Goal: Task Accomplishment & Management: Manage account settings

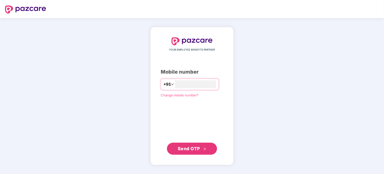
type input "**********"
click at [188, 148] on span "Send OTP" at bounding box center [189, 148] width 22 height 5
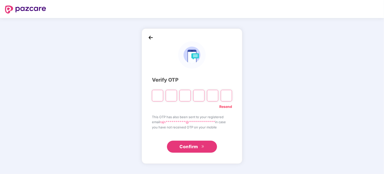
type input "*"
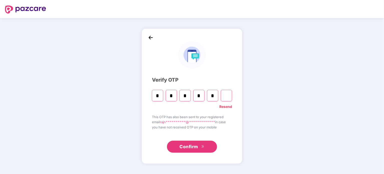
type input "*"
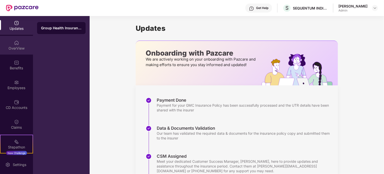
click at [20, 44] on div "OverView" at bounding box center [16, 45] width 33 height 19
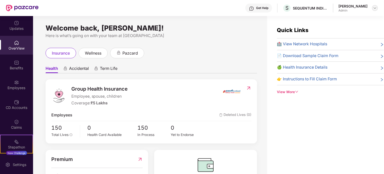
click at [376, 9] on img at bounding box center [375, 8] width 4 height 4
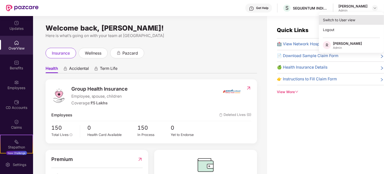
click at [343, 19] on div "Switch to User view" at bounding box center [351, 20] width 65 height 10
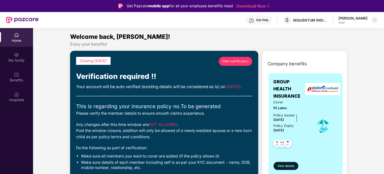
click at [373, 19] on div at bounding box center [375, 20] width 6 height 6
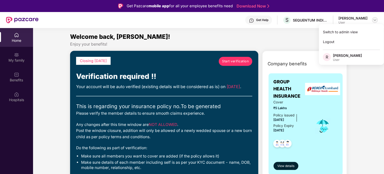
click at [375, 20] on img at bounding box center [375, 20] width 4 height 4
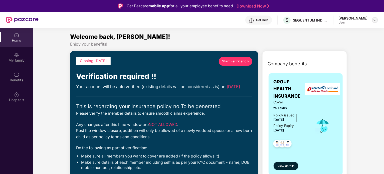
click at [374, 20] on img at bounding box center [375, 20] width 4 height 4
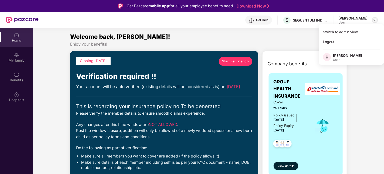
click at [376, 20] on img at bounding box center [375, 20] width 4 height 4
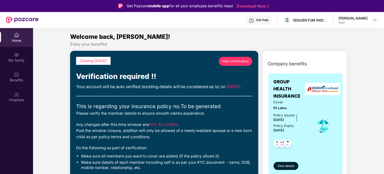
click at [254, 37] on div "Welcome back, [PERSON_NAME]!" at bounding box center [208, 37] width 277 height 10
click at [18, 57] on div "My family" at bounding box center [16, 57] width 33 height 19
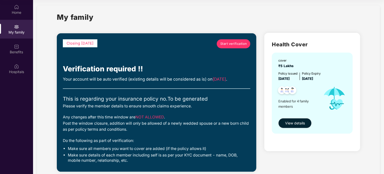
scroll to position [1, 0]
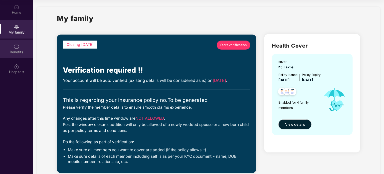
click at [16, 47] on img at bounding box center [16, 46] width 5 height 5
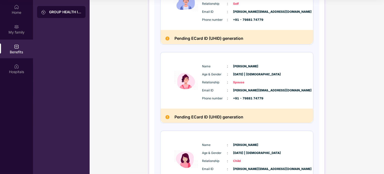
scroll to position [0, 0]
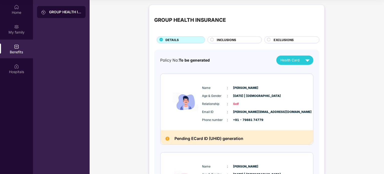
click at [226, 38] on span "INCLUSIONS" at bounding box center [226, 40] width 19 height 5
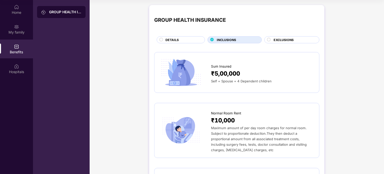
click at [281, 40] on span "EXCLUSIONS" at bounding box center [284, 40] width 20 height 5
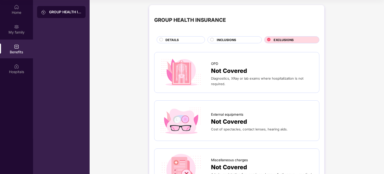
click at [173, 40] on span "DETAILS" at bounding box center [172, 40] width 13 height 5
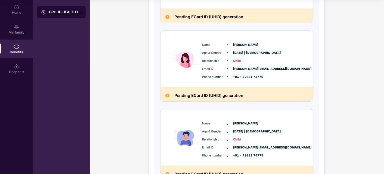
scroll to position [237, 0]
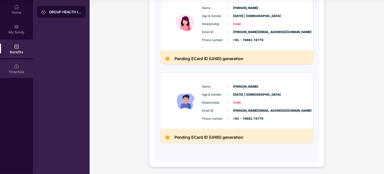
click at [13, 73] on div "Hospitals" at bounding box center [16, 71] width 33 height 5
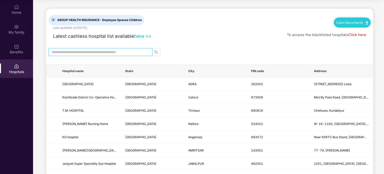
click at [74, 52] on input "text" at bounding box center [99, 52] width 94 height 6
type input "******"
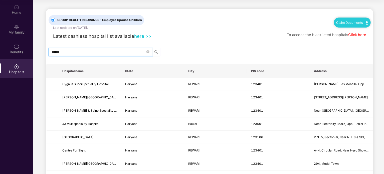
click at [156, 50] on icon "search" at bounding box center [156, 52] width 4 height 4
click at [20, 11] on div "Home" at bounding box center [16, 12] width 33 height 5
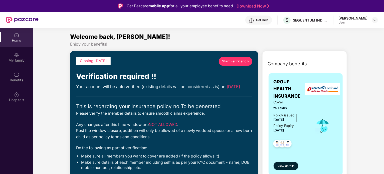
click at [356, 23] on div "User" at bounding box center [353, 23] width 29 height 4
click at [376, 20] on img at bounding box center [375, 20] width 4 height 4
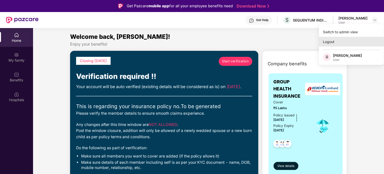
click at [327, 41] on div "Logout" at bounding box center [351, 42] width 65 height 10
